Goal: Find specific page/section: Find specific page/section

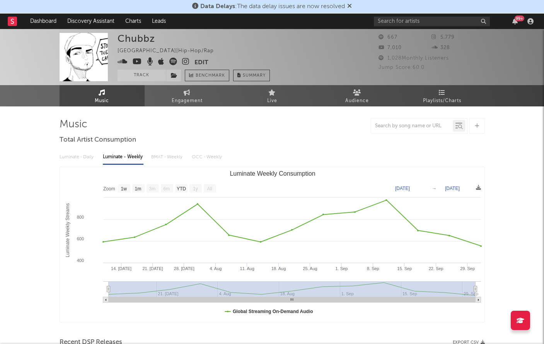
select select "1w"
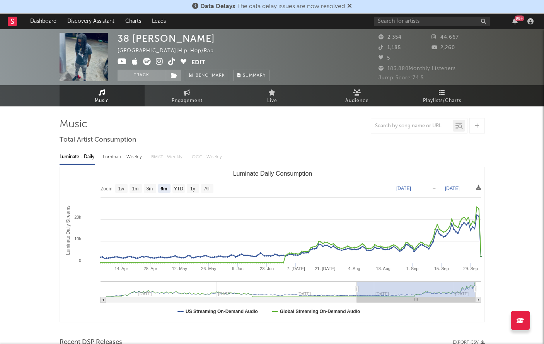
select select "6m"
click at [39, 19] on link "Dashboard" at bounding box center [43, 21] width 37 height 15
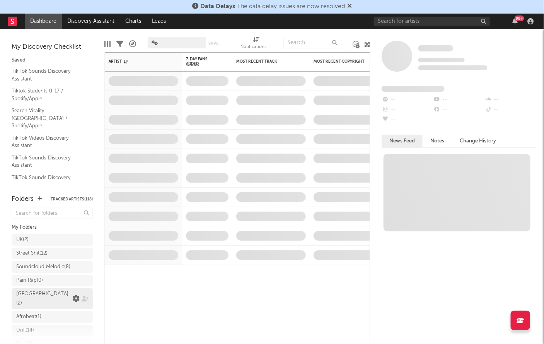
scroll to position [149, 0]
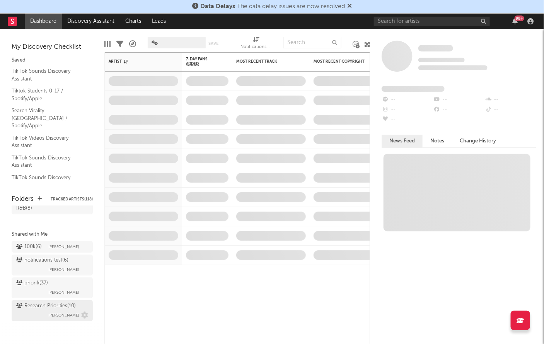
click at [42, 313] on div "Research Priorities ( 10 ) Brendan Condron" at bounding box center [52, 310] width 72 height 19
